Goal: Find specific page/section: Find specific page/section

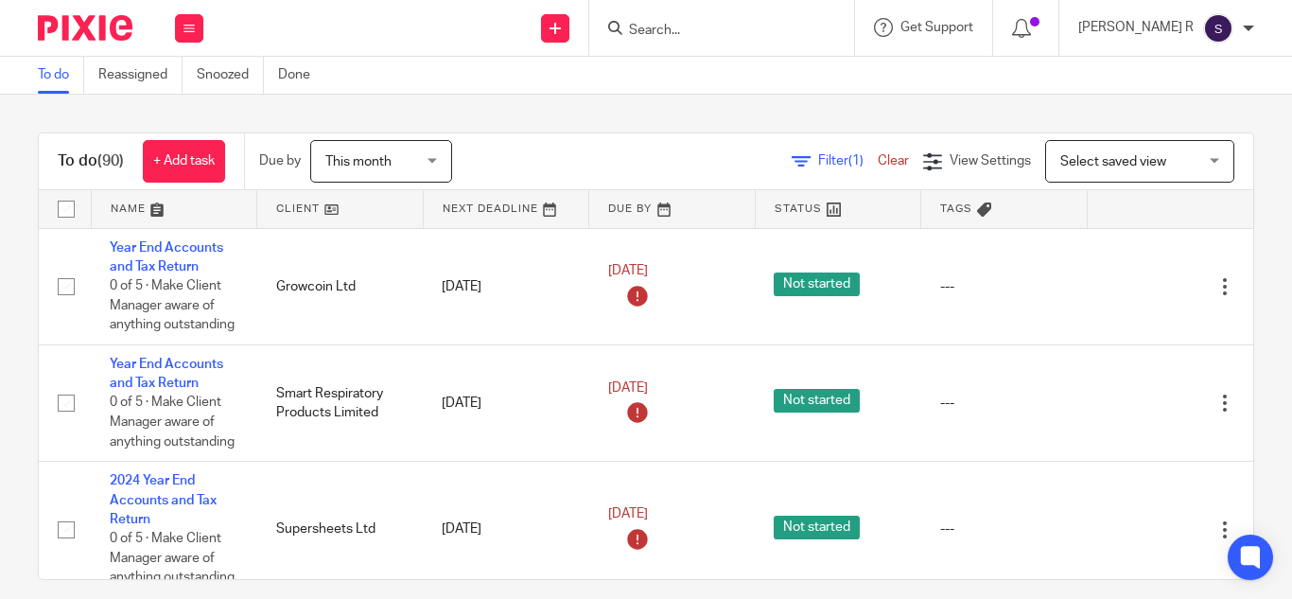
click at [726, 25] on input "Search" at bounding box center [712, 31] width 170 height 17
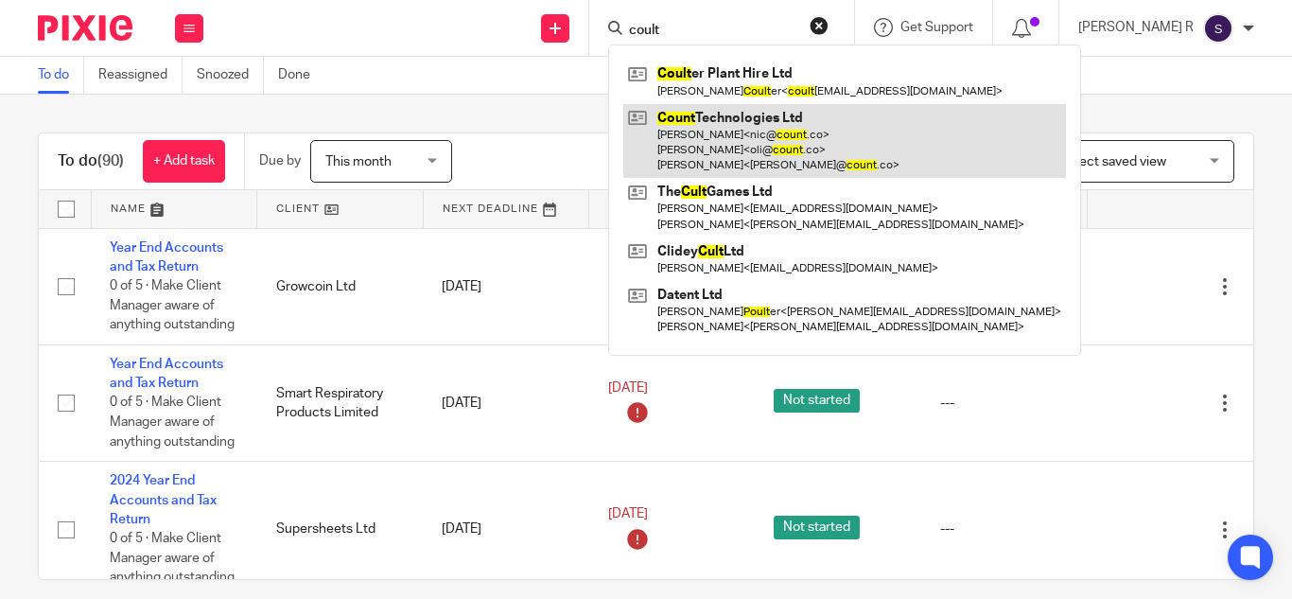
type input "coult"
click at [775, 131] on link at bounding box center [844, 141] width 443 height 75
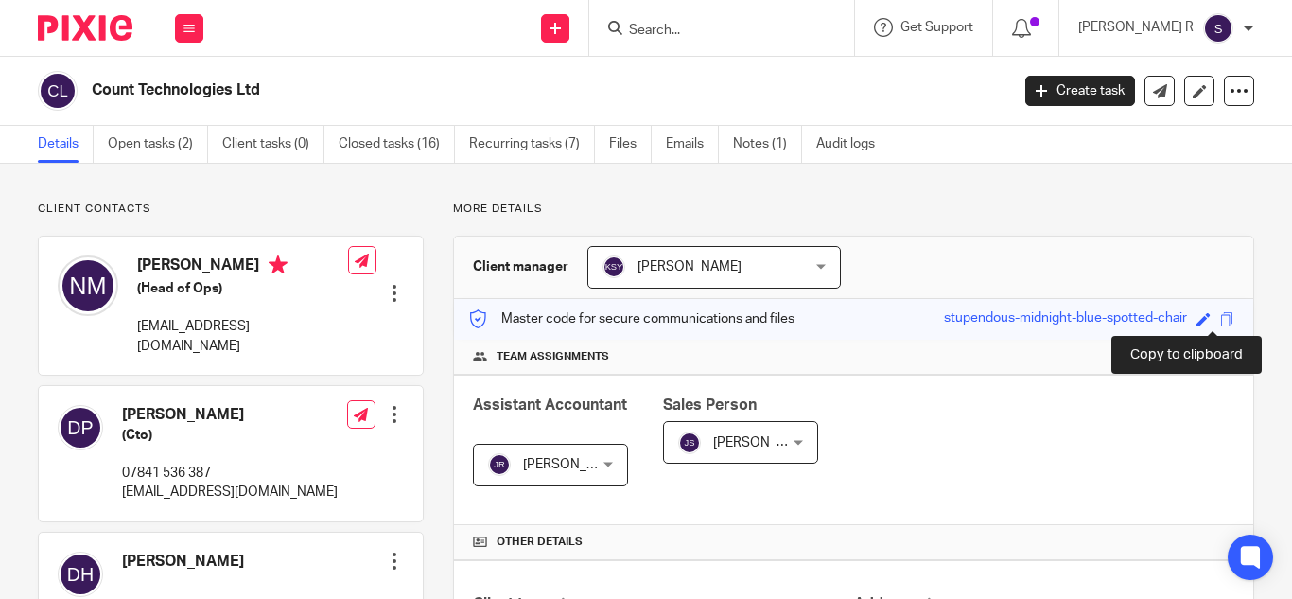
click at [1220, 319] on span at bounding box center [1227, 319] width 14 height 14
